Goal: Information Seeking & Learning: Learn about a topic

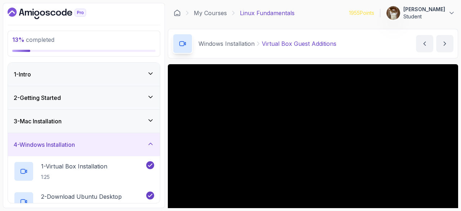
scroll to position [73, 0]
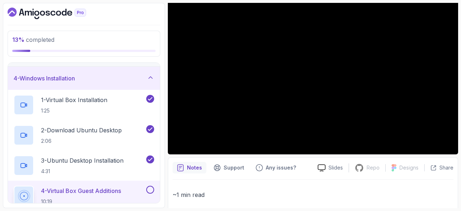
click at [84, 190] on p "4 - Virtual Box Guest Additions" at bounding box center [81, 190] width 80 height 9
click at [249, 191] on p "~1 min read" at bounding box center [313, 195] width 281 height 10
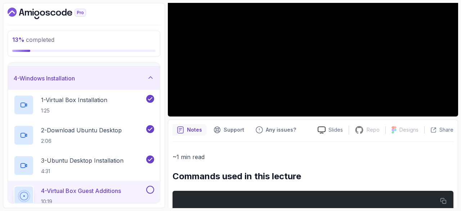
scroll to position [63, 0]
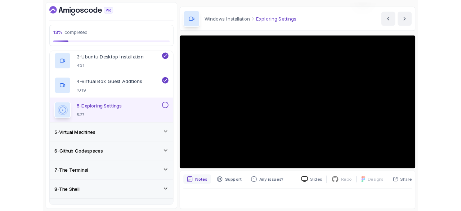
scroll to position [63, 0]
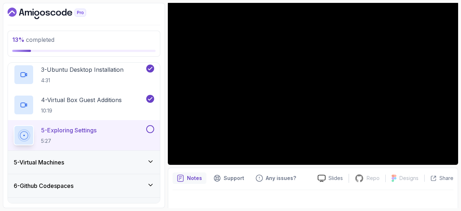
click at [150, 131] on button at bounding box center [150, 129] width 8 height 8
click at [124, 153] on div "5 - Virtual Machines" at bounding box center [84, 162] width 152 height 23
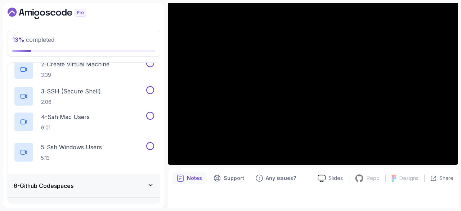
scroll to position [104, 0]
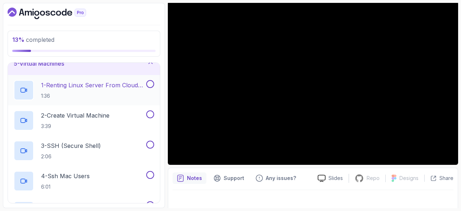
click at [60, 88] on h2 "1 - Renting Linux Server From Cloud Providers 1:36" at bounding box center [93, 90] width 104 height 19
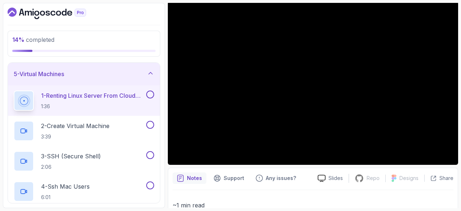
scroll to position [93, 0]
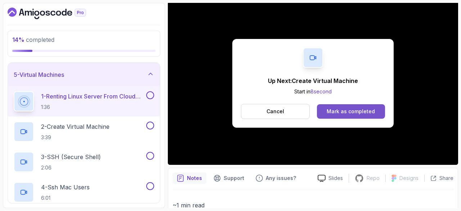
click at [367, 116] on button "Mark as completed" at bounding box center [351, 111] width 68 height 14
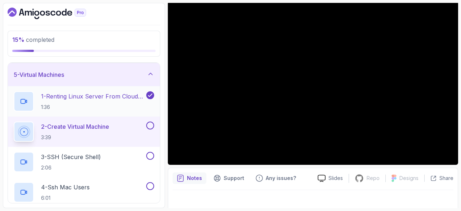
click at [99, 98] on p "1 - Renting Linux Server From Cloud Providers" at bounding box center [93, 96] width 104 height 9
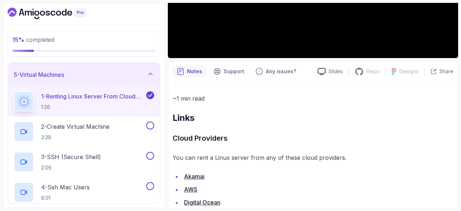
scroll to position [212, 0]
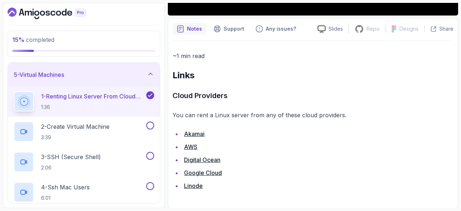
click at [197, 135] on link "Akamai" at bounding box center [194, 133] width 21 height 7
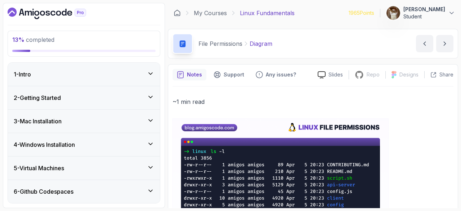
click at [31, 12] on icon "Dashboard" at bounding box center [28, 13] width 7 height 5
click at [111, 174] on div "5 - Virtual Machines" at bounding box center [84, 167] width 152 height 23
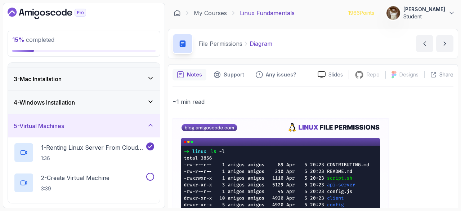
scroll to position [44, 0]
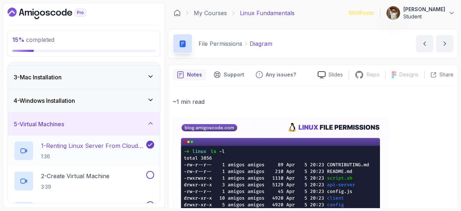
click at [88, 149] on p "1 - Renting Linux Server From Cloud Providers" at bounding box center [93, 145] width 104 height 9
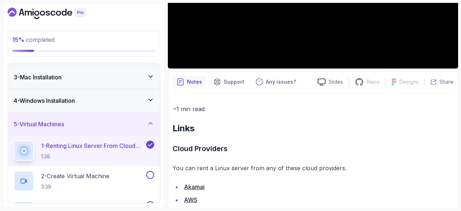
scroll to position [184, 0]
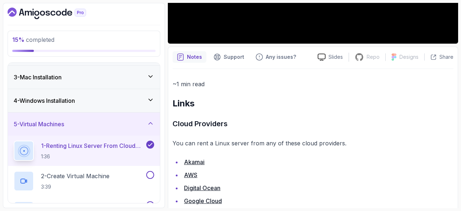
click at [195, 164] on link "Akamai" at bounding box center [194, 161] width 21 height 7
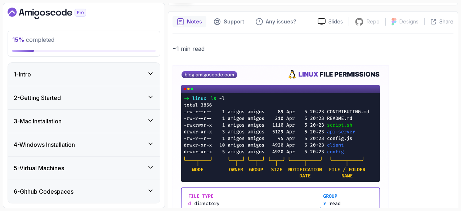
scroll to position [17, 0]
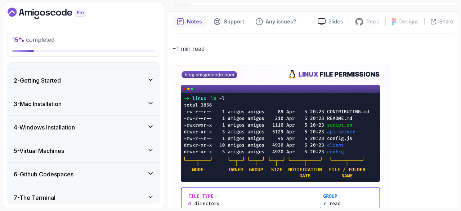
click at [76, 155] on div "5 - Virtual Machines" at bounding box center [84, 150] width 152 height 23
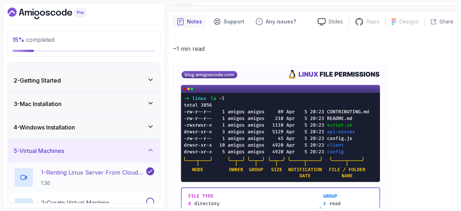
click at [79, 173] on p "1 - Renting Linux Server From Cloud Providers" at bounding box center [93, 172] width 104 height 9
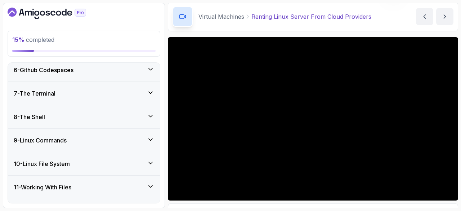
scroll to position [273, 0]
drag, startPoint x: 97, startPoint y: 124, endPoint x: 93, endPoint y: 98, distance: 26.2
click at [93, 98] on div "1 - Intro 2 - Getting Started 3 - Mac Installation 4 - Windows Installation 5 -…" at bounding box center [84, 133] width 152 height 140
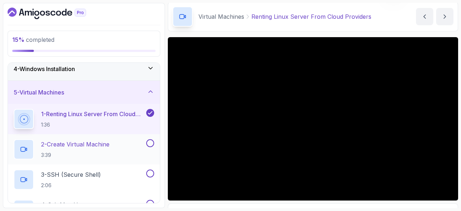
scroll to position [71, 0]
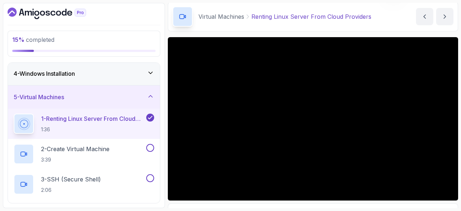
click at [148, 115] on icon at bounding box center [150, 117] width 6 height 7
click at [121, 97] on div "5 - Virtual Machines" at bounding box center [84, 97] width 141 height 9
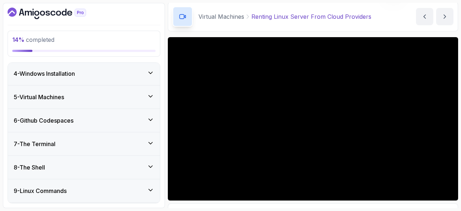
scroll to position [0, 0]
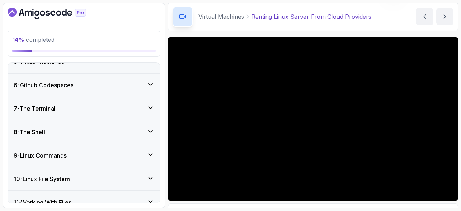
drag, startPoint x: 121, startPoint y: 97, endPoint x: 120, endPoint y: 79, distance: 18.0
click at [120, 79] on div "1 - Intro 2 - Getting Started 3 - Mac Installation 4 - Windows Installation 5 -…" at bounding box center [84, 133] width 152 height 140
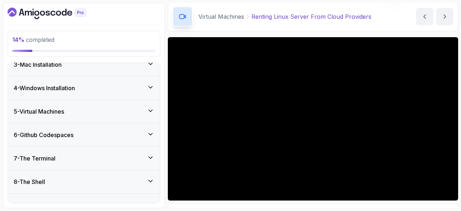
scroll to position [52, 0]
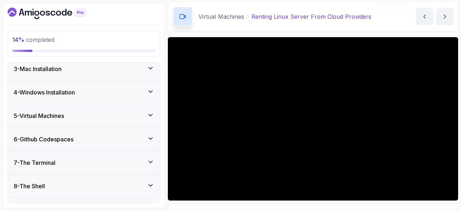
click at [105, 138] on div "6 - Github Codespaces" at bounding box center [84, 139] width 141 height 9
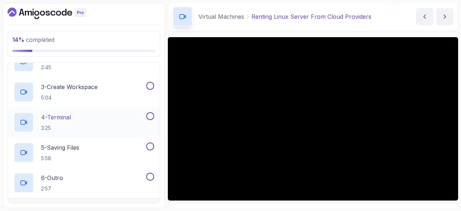
scroll to position [192, 0]
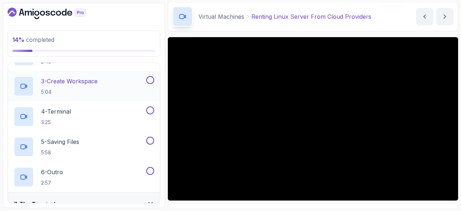
click at [153, 78] on button at bounding box center [150, 80] width 8 height 8
click at [152, 80] on icon at bounding box center [150, 79] width 6 height 7
click at [70, 77] on p "3 - Create Workspace" at bounding box center [69, 81] width 57 height 9
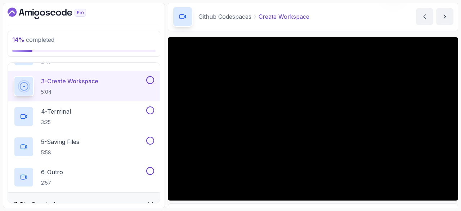
click at [63, 7] on div "14 % completed 1 - Intro 2 - Getting Started 3 - Mac Installation 4 - Windows I…" at bounding box center [84, 105] width 162 height 205
click at [57, 13] on icon "Dashboard" at bounding box center [58, 13] width 5 height 5
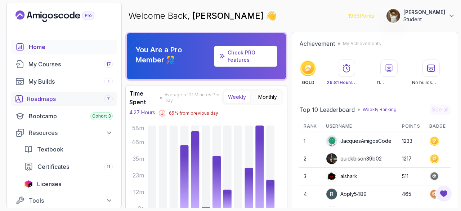
click at [54, 98] on div "Roadmaps 7" at bounding box center [70, 98] width 86 height 9
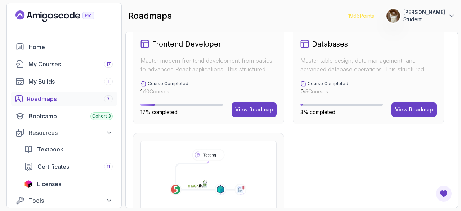
scroll to position [449, 0]
click at [410, 106] on div "View Roadmap" at bounding box center [414, 109] width 38 height 7
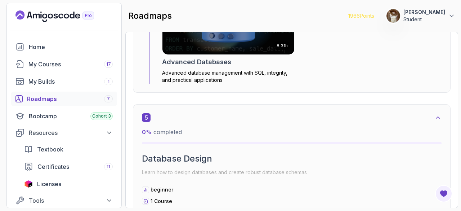
scroll to position [1213, 0]
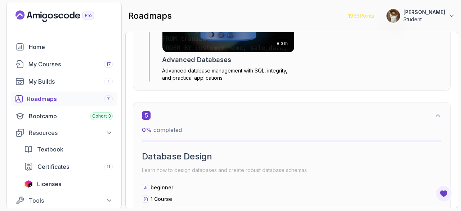
drag, startPoint x: 264, startPoint y: 144, endPoint x: 279, endPoint y: 80, distance: 66.4
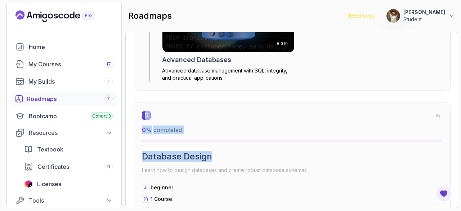
click at [296, 127] on p "0 % completed" at bounding box center [292, 129] width 300 height 9
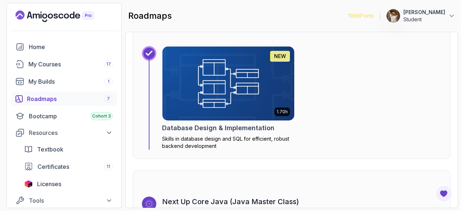
drag, startPoint x: 296, startPoint y: 127, endPoint x: 313, endPoint y: 86, distance: 44.4
click at [313, 86] on div "1.70h NEW Database Design & Implementation Skills in database design and SQL fo…" at bounding box center [302, 97] width 280 height 103
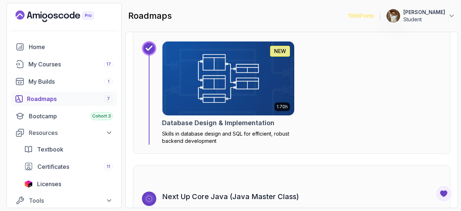
click at [319, 151] on div "5 0 % completed Database Design Learn how to design databases and create robust…" at bounding box center [292, 23] width 318 height 262
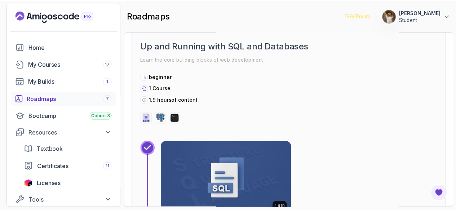
scroll to position [536, 0]
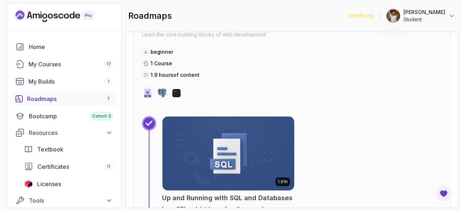
click at [266, 132] on img at bounding box center [228, 153] width 132 height 74
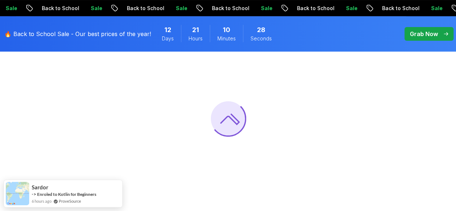
scroll to position [79, 0]
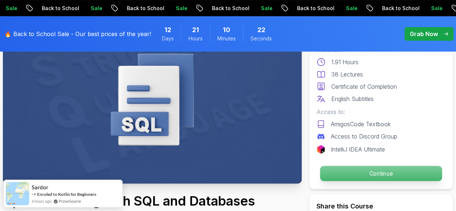
click at [327, 178] on p "Continue" at bounding box center [381, 173] width 122 height 15
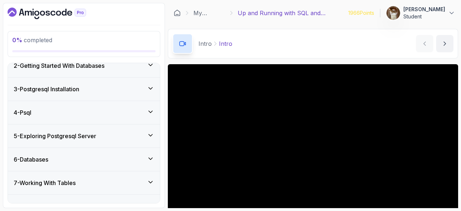
scroll to position [106, 0]
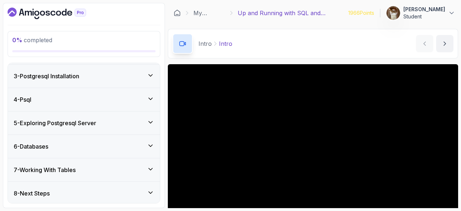
click at [78, 192] on div "8 - Next Steps" at bounding box center [84, 193] width 141 height 9
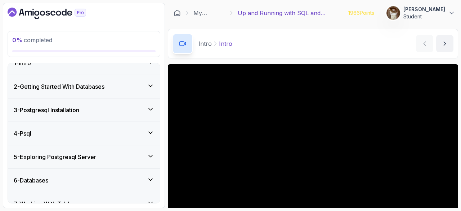
scroll to position [0, 0]
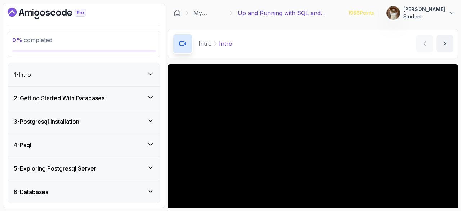
click at [53, 71] on div "1 - Intro" at bounding box center [84, 74] width 141 height 9
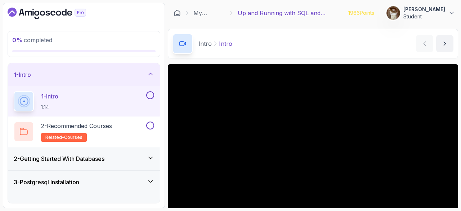
scroll to position [41, 0]
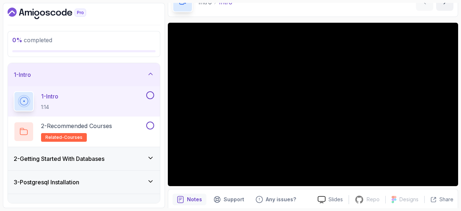
click at [105, 164] on div "2 - Getting Started With Databases" at bounding box center [84, 158] width 152 height 23
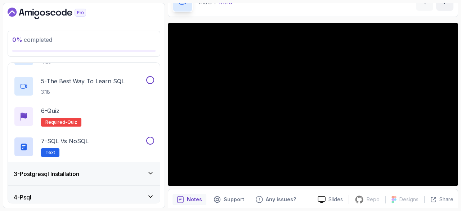
scroll to position [160, 0]
click at [79, 176] on h3 "3 - Postgresql Installation" at bounding box center [47, 173] width 66 height 9
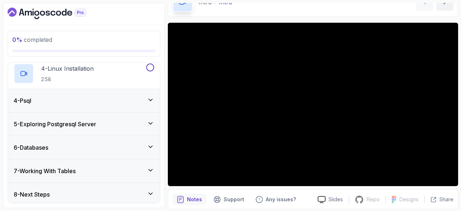
scroll to position [166, 0]
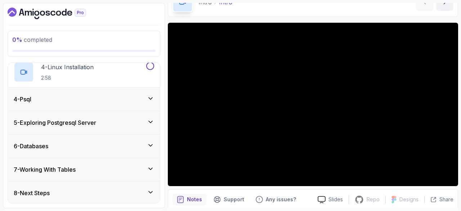
click at [57, 104] on div "4 - Psql" at bounding box center [84, 99] width 152 height 23
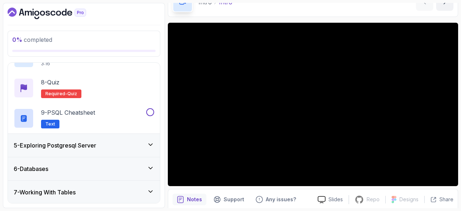
scroll to position [0, 0]
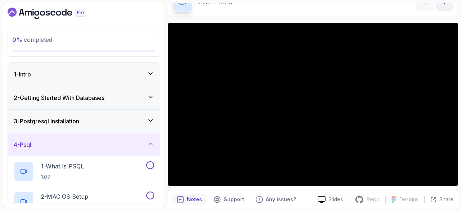
click at [84, 70] on div "1 - Intro" at bounding box center [84, 74] width 141 height 9
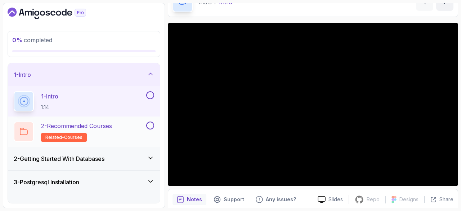
click at [101, 122] on p "2 - Recommended Courses" at bounding box center [76, 125] width 71 height 9
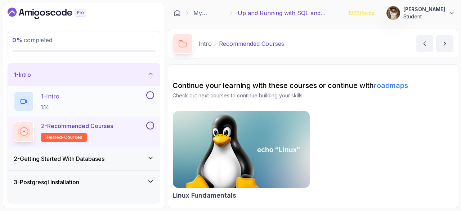
click at [58, 94] on p "1 - Intro" at bounding box center [50, 96] width 18 height 9
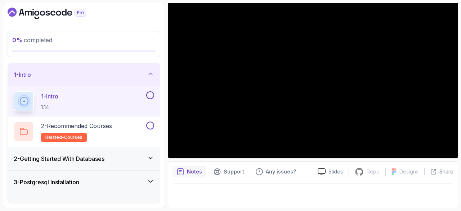
scroll to position [106, 0]
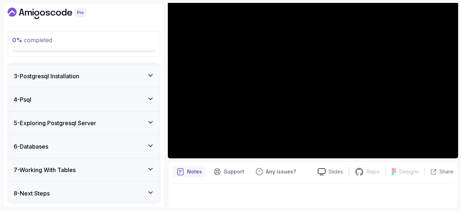
click at [70, 140] on div "6 - Databases" at bounding box center [84, 146] width 152 height 23
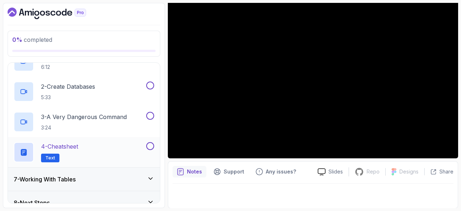
scroll to position [166, 0]
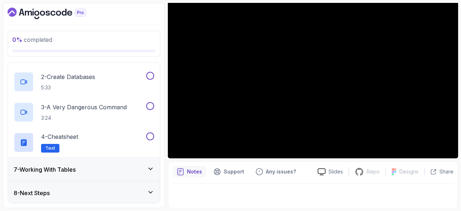
drag, startPoint x: 60, startPoint y: 180, endPoint x: 85, endPoint y: 174, distance: 25.8
click at [85, 174] on div "7 - Working With Tables" at bounding box center [84, 169] width 152 height 23
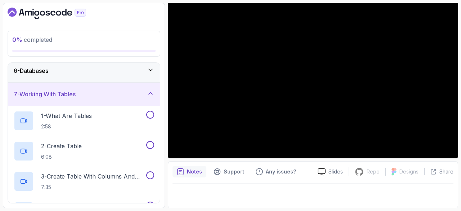
scroll to position [227, 0]
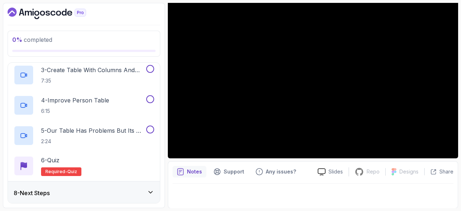
click at [61, 191] on div "8 - Next Steps" at bounding box center [84, 192] width 141 height 9
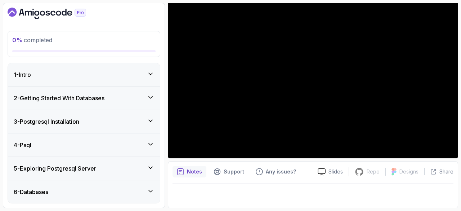
scroll to position [136, 0]
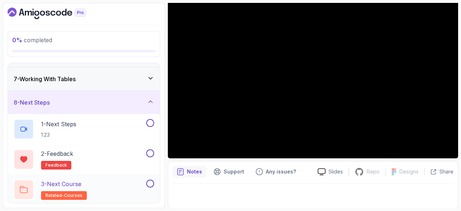
click at [63, 185] on p "3 - Next Course" at bounding box center [61, 183] width 40 height 9
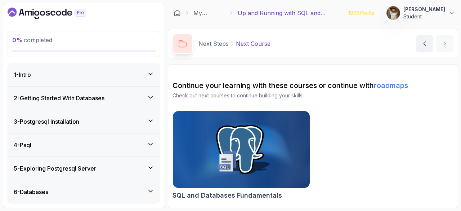
click at [83, 66] on div "1 - Intro" at bounding box center [84, 74] width 152 height 23
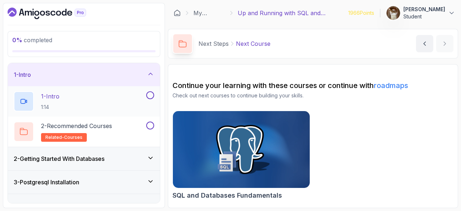
click at [53, 96] on p "1 - Intro" at bounding box center [50, 96] width 18 height 9
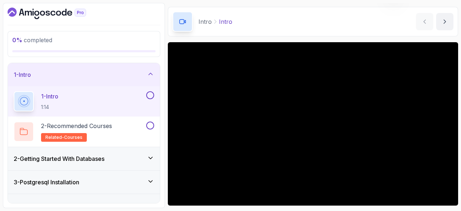
scroll to position [23, 0]
